Goal: Task Accomplishment & Management: Use online tool/utility

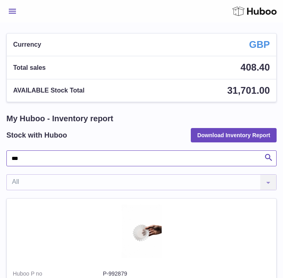
click at [20, 155] on input "***" at bounding box center [141, 158] width 270 height 16
type input "**"
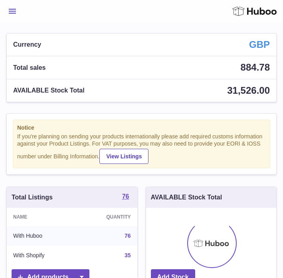
scroll to position [124, 130]
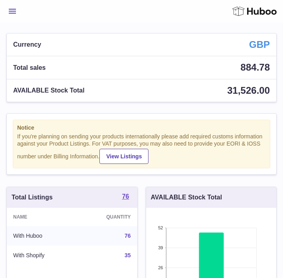
click at [18, 16] on button "Menu" at bounding box center [12, 11] width 12 height 16
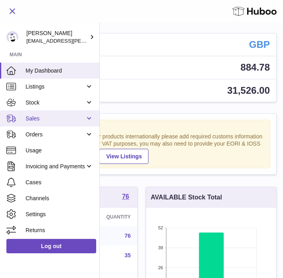
click at [43, 120] on span "Sales" at bounding box center [55, 119] width 59 height 8
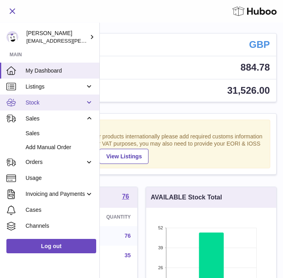
click at [40, 101] on span "Stock" at bounding box center [55, 103] width 59 height 8
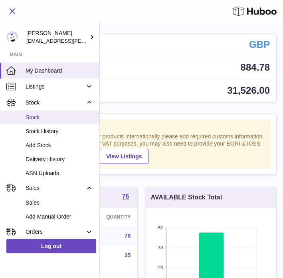
click at [37, 122] on link "Stock" at bounding box center [49, 117] width 99 height 14
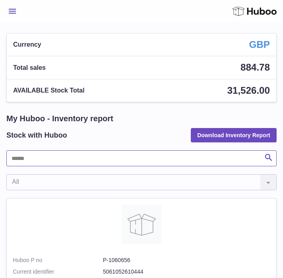
click at [42, 160] on input "text" at bounding box center [141, 158] width 270 height 16
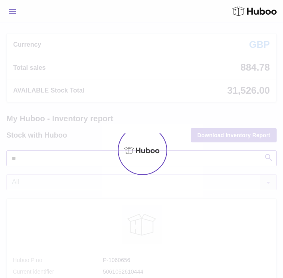
type input "*"
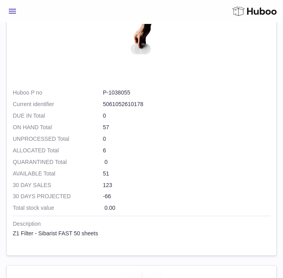
scroll to position [429, 0]
type input "**"
click at [119, 91] on dd "P-1038055" at bounding box center [186, 93] width 167 height 8
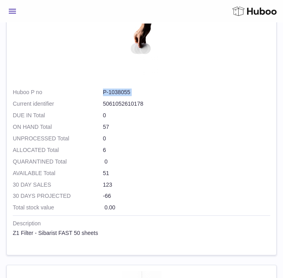
copy dl "P-1038055"
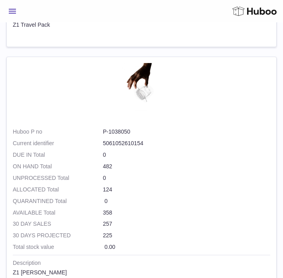
scroll to position [1627, 0]
click at [118, 131] on dd "P-1038050" at bounding box center [186, 132] width 167 height 8
copy dl "P-1038050"
